Goal: Task Accomplishment & Management: Manage account settings

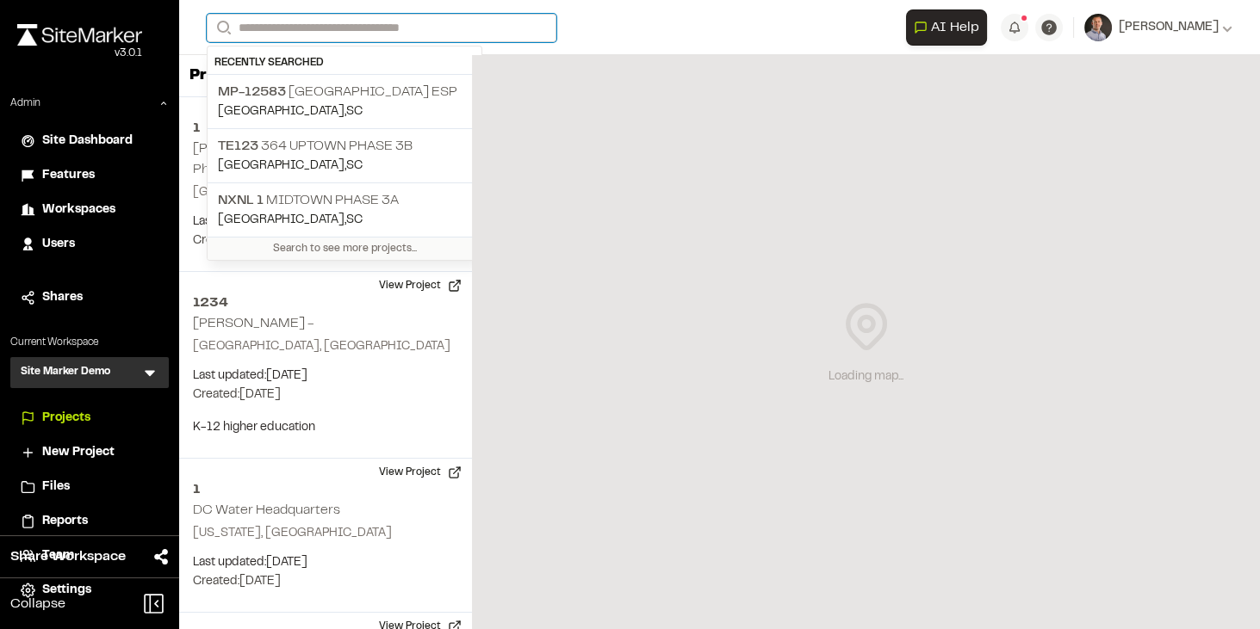
click at [264, 33] on input "Search" at bounding box center [382, 28] width 350 height 28
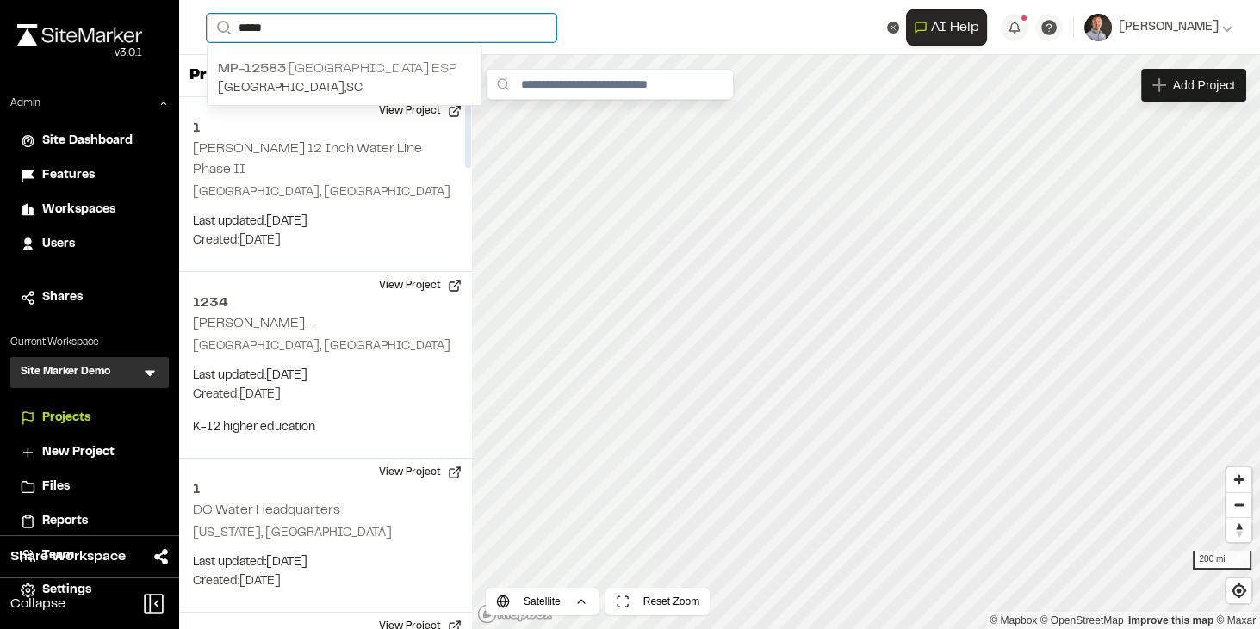
type input "*****"
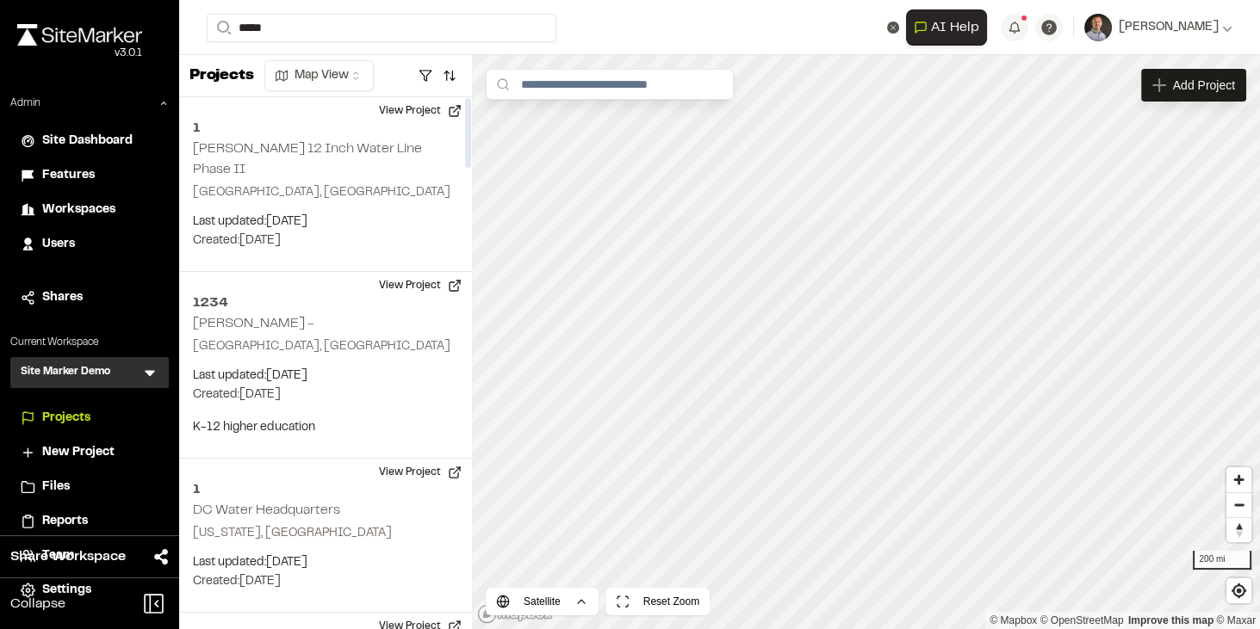
click at [280, 67] on span "MP-12583" at bounding box center [252, 69] width 68 height 12
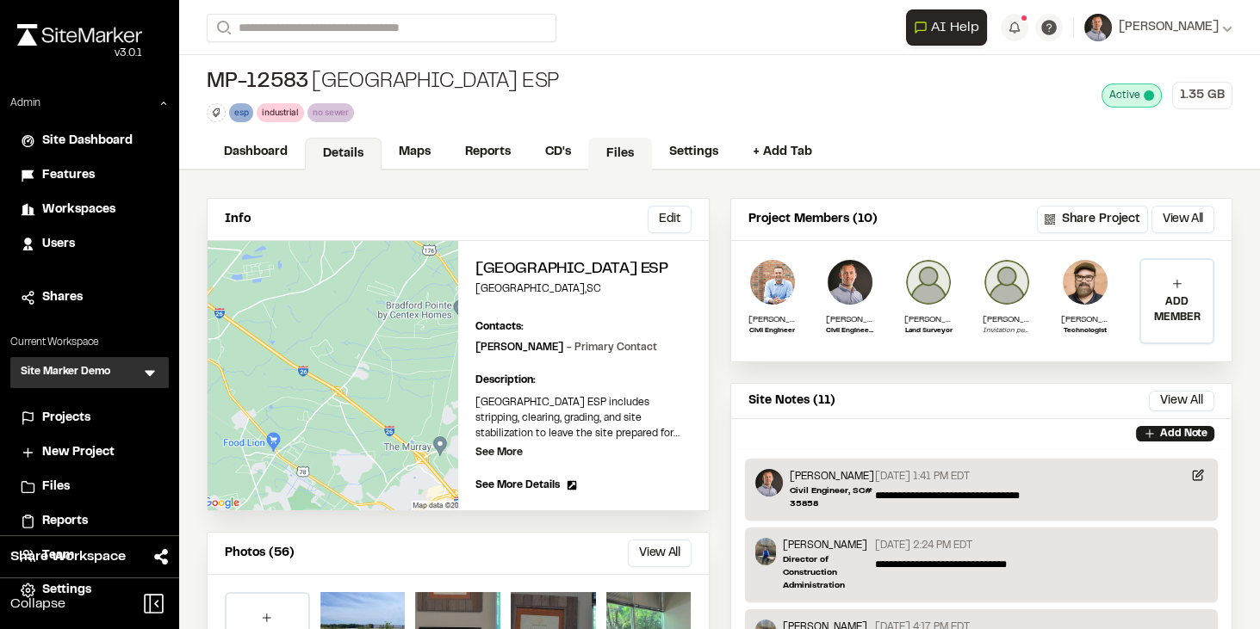
click at [610, 152] on link "Files" at bounding box center [620, 154] width 64 height 33
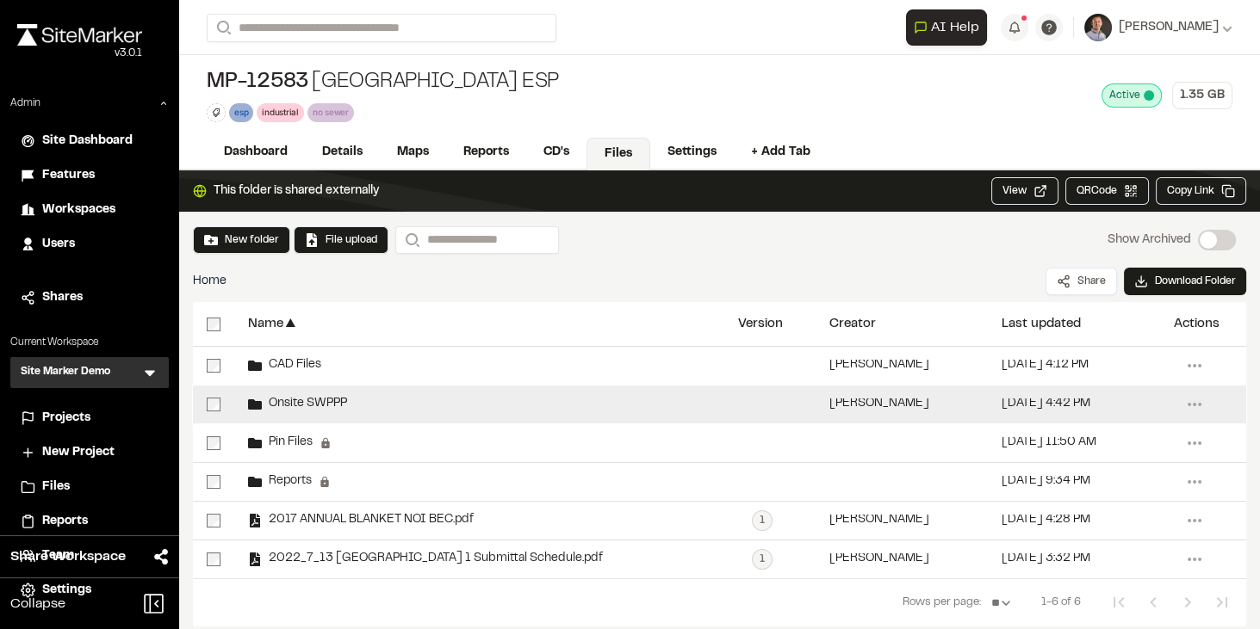
click at [310, 399] on span "Onsite SWPPP" at bounding box center [304, 404] width 85 height 11
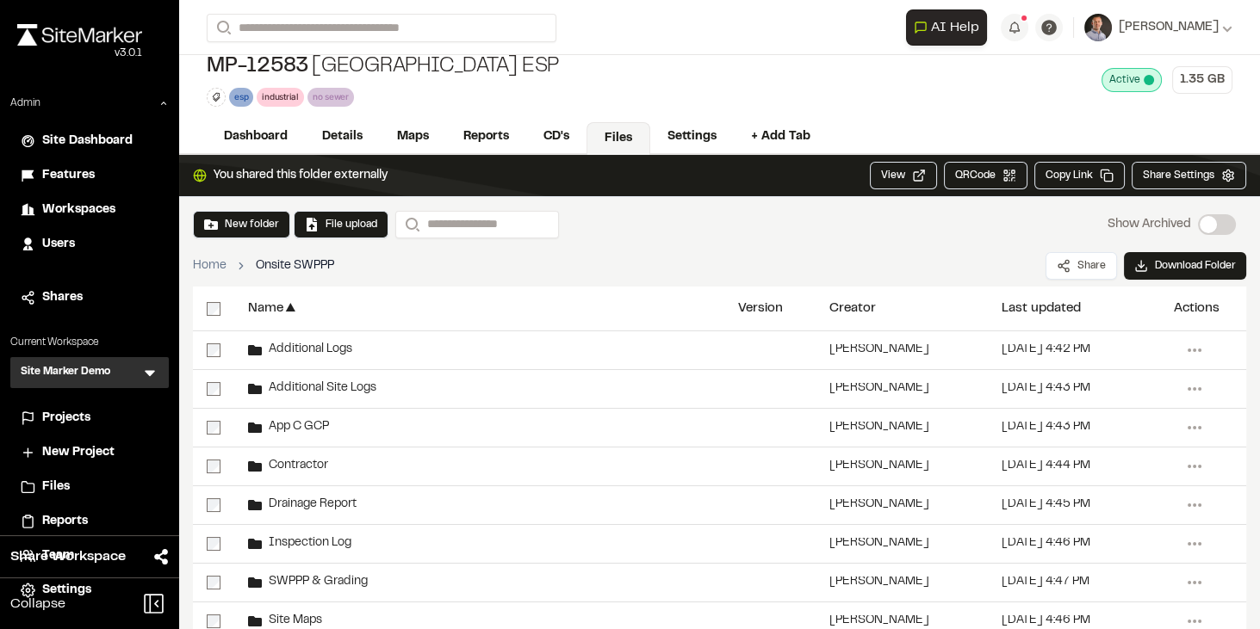
scroll to position [163, 0]
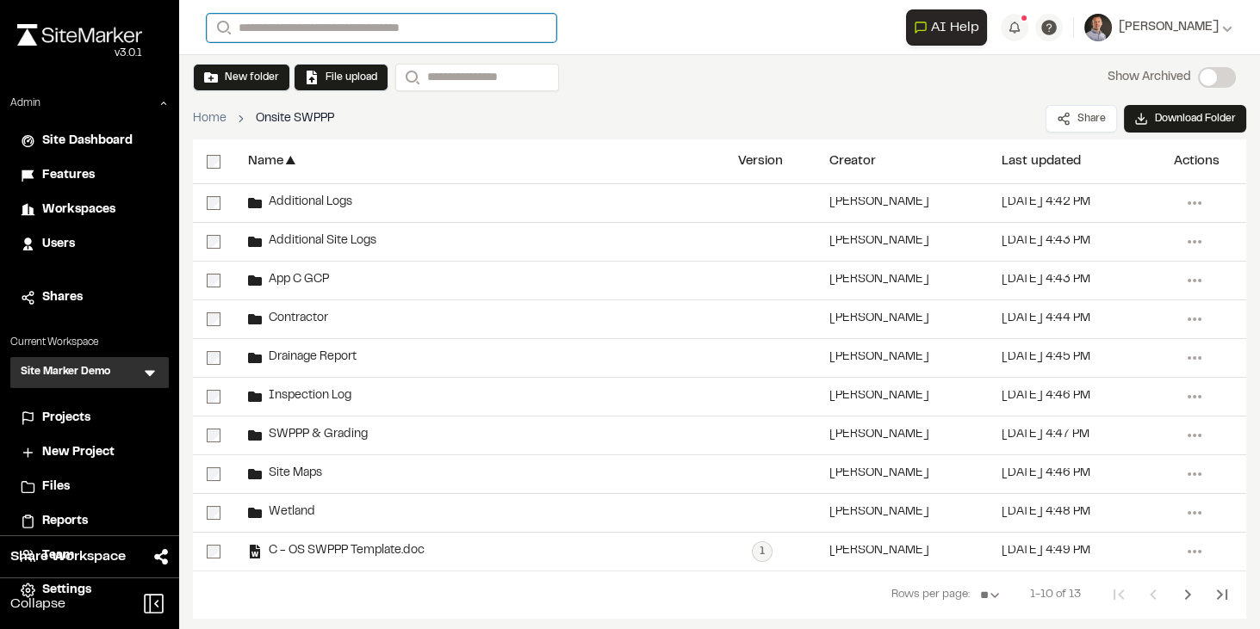
click at [366, 22] on input "Search" at bounding box center [382, 28] width 350 height 28
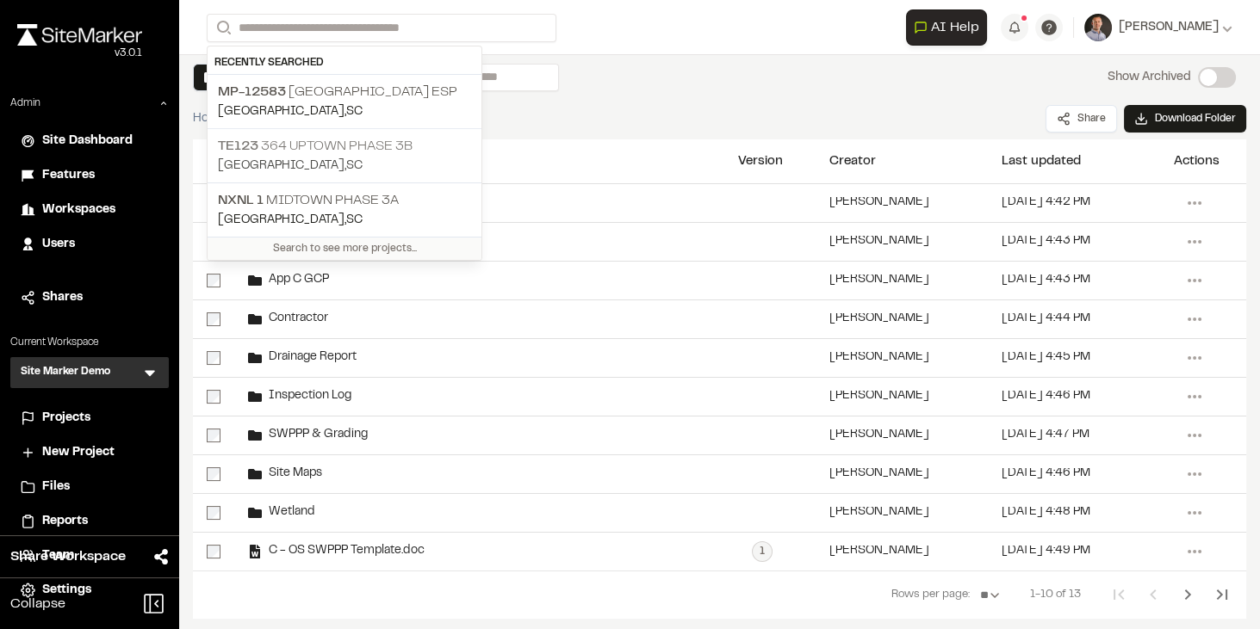
click at [294, 148] on p "TE123 364 Uptown Phase 3B" at bounding box center [344, 146] width 253 height 21
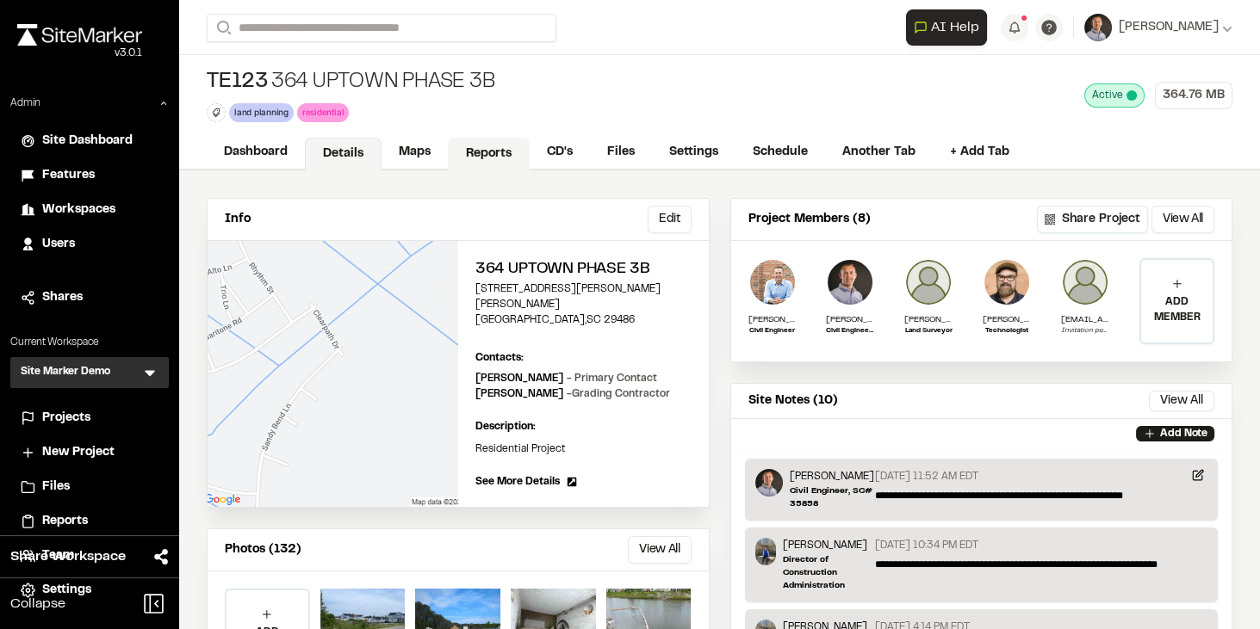
click at [498, 151] on link "Reports" at bounding box center [489, 154] width 82 height 33
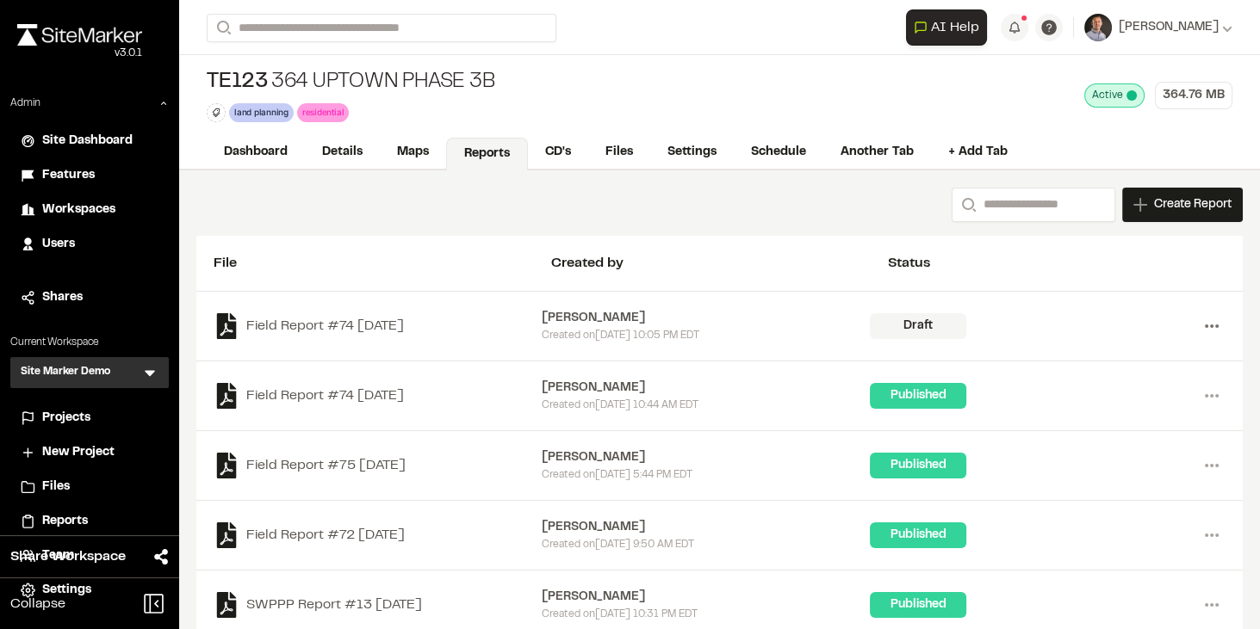
click at [1198, 325] on icon at bounding box center [1212, 327] width 28 height 28
click at [1101, 387] on link "Delete" at bounding box center [1149, 388] width 150 height 26
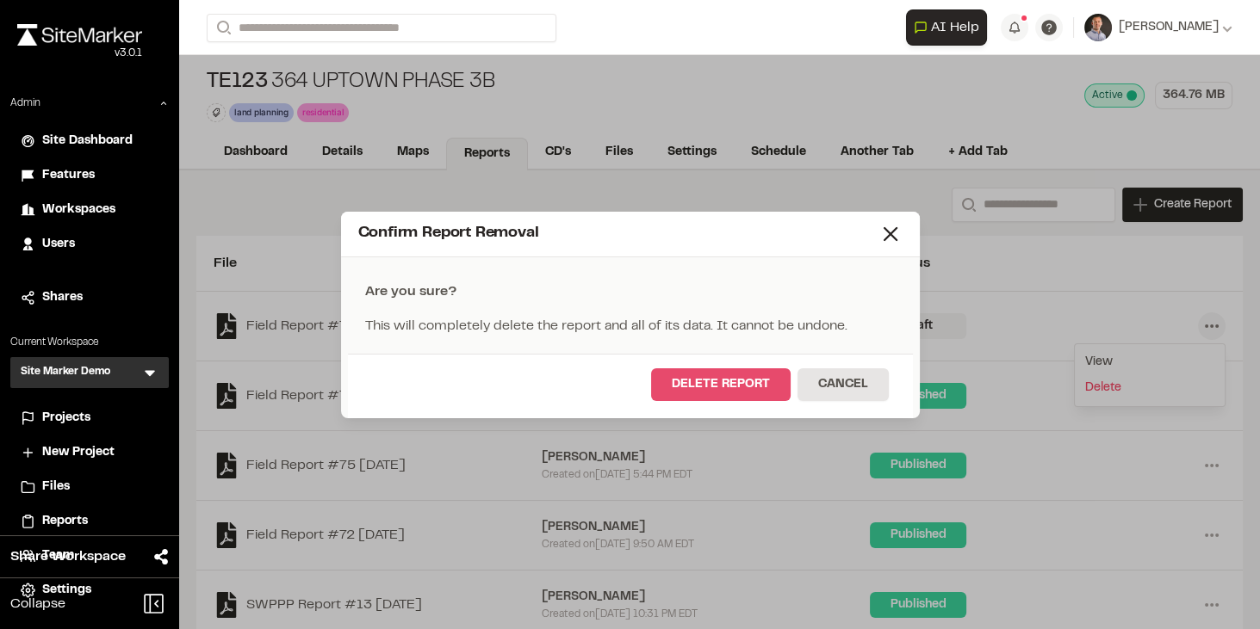
click at [733, 382] on button "Delete Report" at bounding box center [720, 384] width 139 height 33
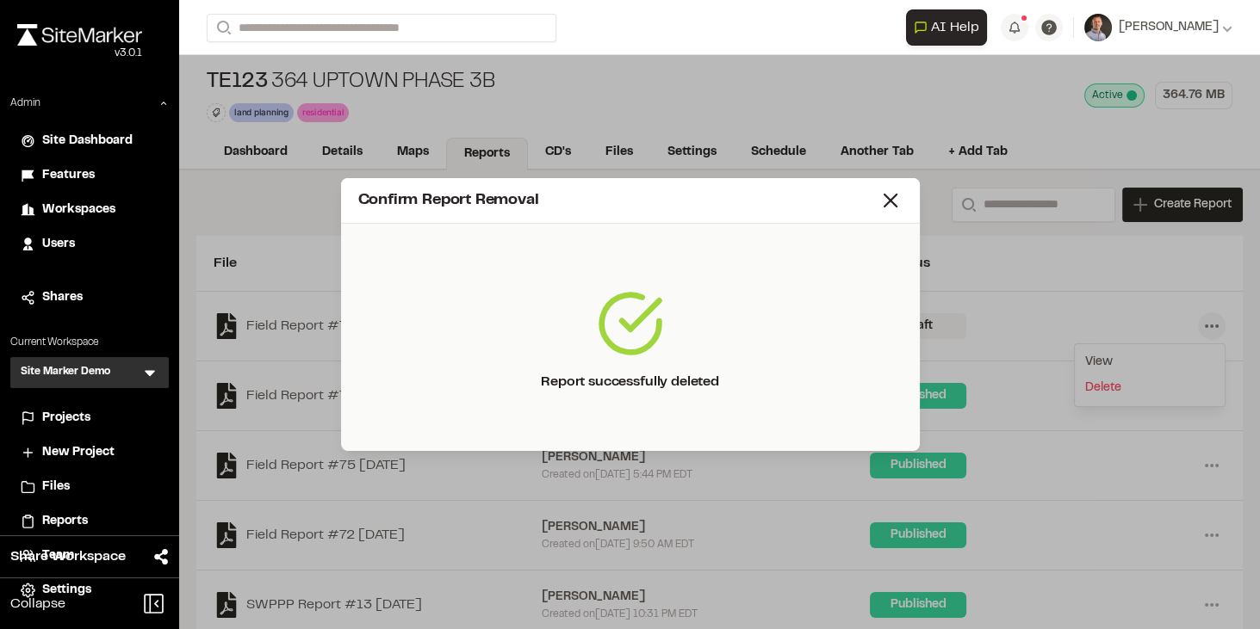
click at [895, 207] on line at bounding box center [890, 201] width 12 height 12
